Goal: Task Accomplishment & Management: Use online tool/utility

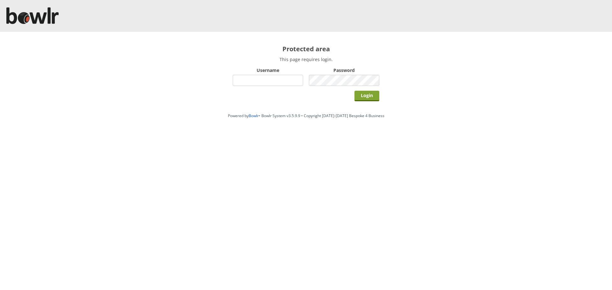
type input "hornseaindoorbowlsclub"
click at [360, 97] on input "Login" at bounding box center [367, 96] width 25 height 11
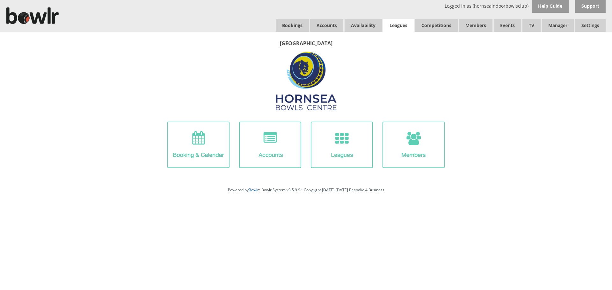
click at [410, 28] on link "Leagues" at bounding box center [398, 25] width 31 height 13
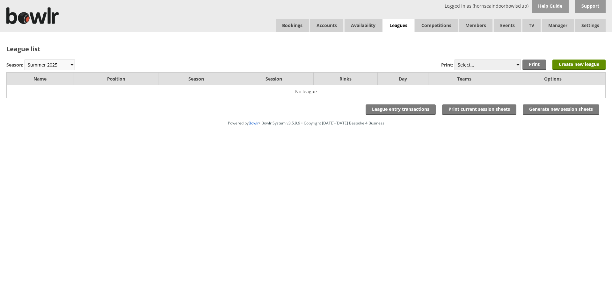
click at [71, 66] on select "Winter 2025-6 Summer 2025 Winter 24-25 Summer 2024 Winter 2023 / 2024 Summer 20…" at bounding box center [50, 65] width 50 height 11
select select "10"
click at [25, 60] on select "Winter 2025-6 Summer 2025 Winter 24-25 Summer 2024 Winter 2023 / 2024 Summer 20…" at bounding box center [50, 65] width 50 height 11
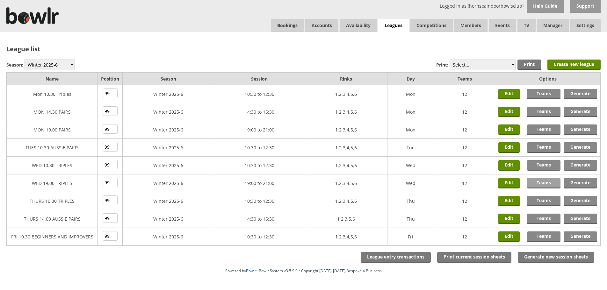
click at [538, 184] on link "Teams" at bounding box center [543, 183] width 33 height 11
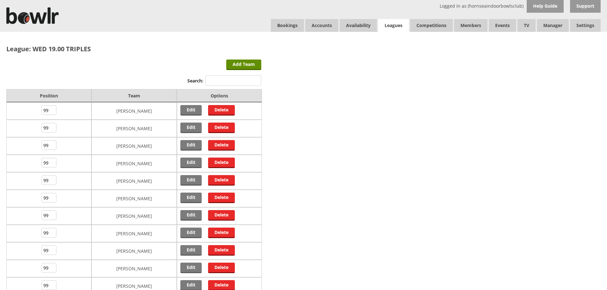
click at [389, 29] on link "Leagues" at bounding box center [393, 25] width 31 height 13
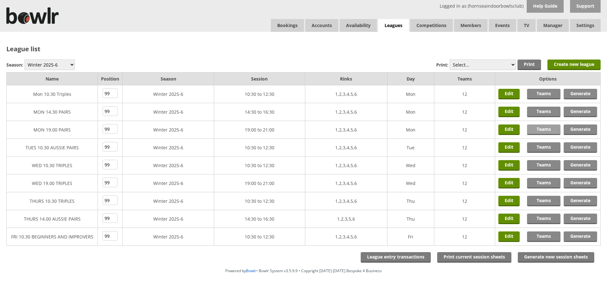
click at [549, 125] on link "Teams" at bounding box center [543, 130] width 33 height 11
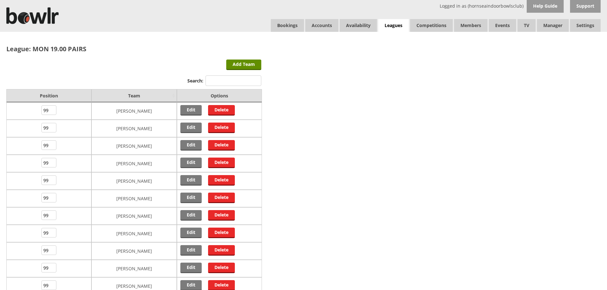
scroll to position [32, 0]
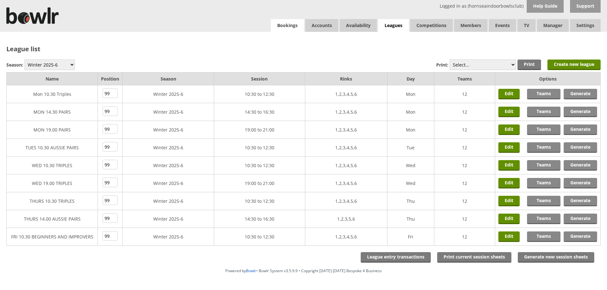
click at [303, 26] on link "Bookings" at bounding box center [287, 25] width 33 height 13
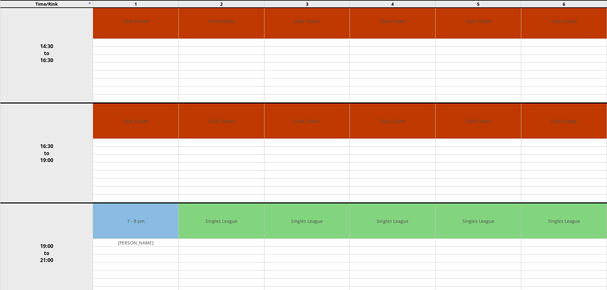
scroll to position [383, 0]
